Goal: Task Accomplishment & Management: Manage account settings

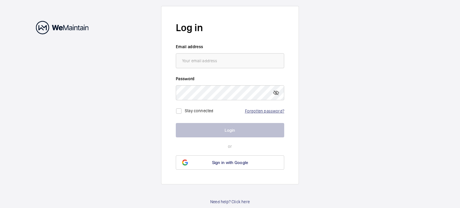
click at [270, 113] on link "Forgotten password?" at bounding box center [264, 111] width 39 height 5
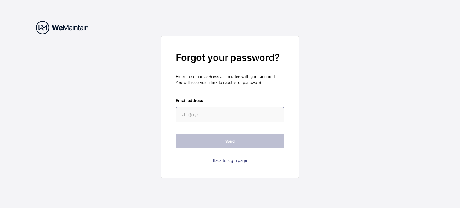
click at [241, 110] on input "email" at bounding box center [230, 114] width 108 height 15
click at [240, 111] on input "email" at bounding box center [230, 114] width 108 height 15
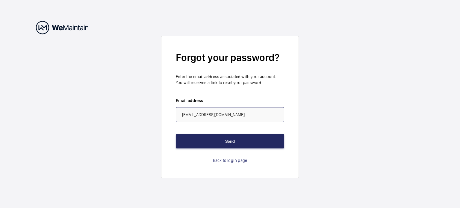
type input "[EMAIL_ADDRESS][DOMAIN_NAME]"
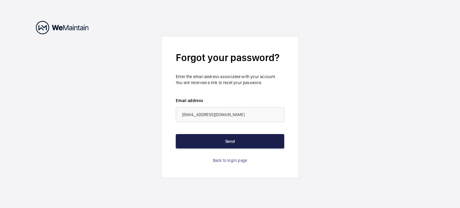
click at [224, 139] on button "Send" at bounding box center [230, 141] width 108 height 14
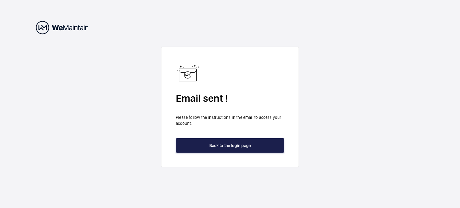
click at [228, 149] on button "Back to the login page" at bounding box center [230, 145] width 108 height 14
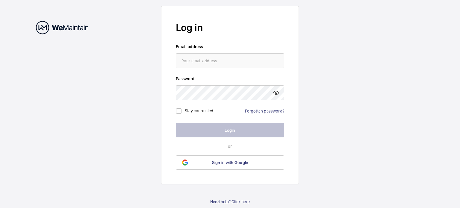
click at [269, 109] on link "Forgotten password?" at bounding box center [264, 111] width 39 height 5
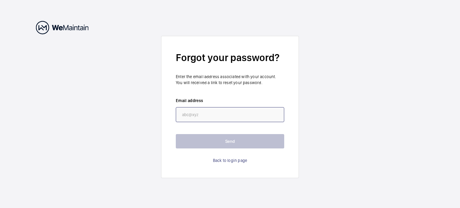
click at [218, 113] on input "email" at bounding box center [230, 114] width 108 height 15
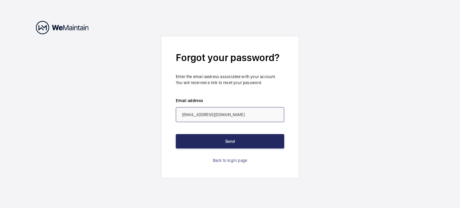
type input "[EMAIL_ADDRESS][DOMAIN_NAME]"
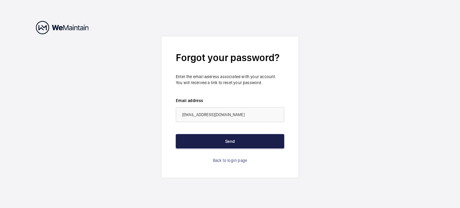
click at [238, 139] on button "Send" at bounding box center [230, 141] width 108 height 14
